Goal: Transaction & Acquisition: Purchase product/service

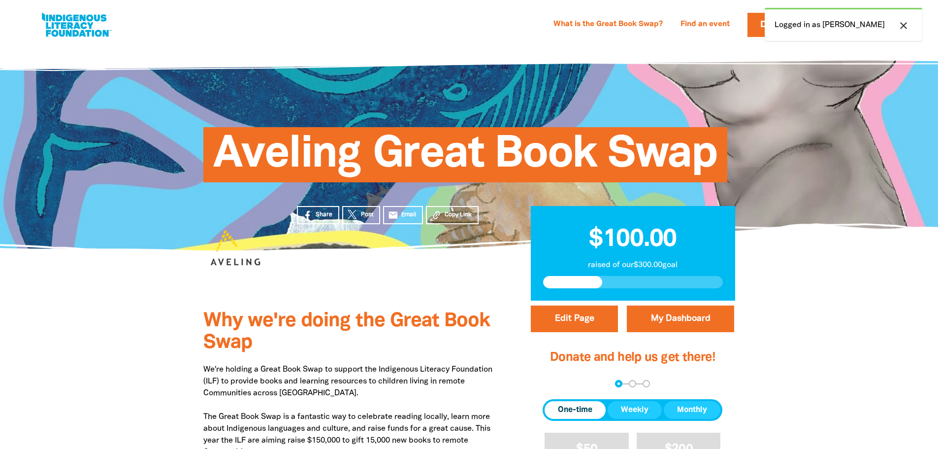
click at [904, 27] on icon "close" at bounding box center [904, 26] width 12 height 12
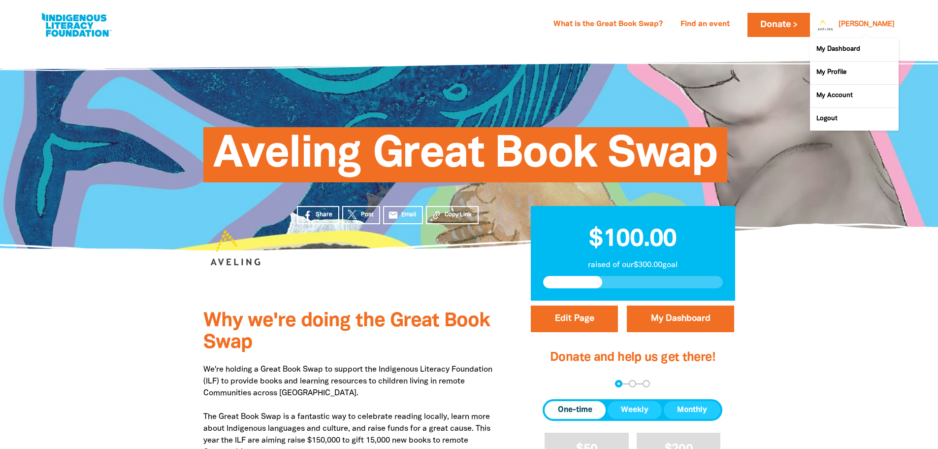
click at [889, 28] on link "[PERSON_NAME]" at bounding box center [867, 24] width 56 height 7
click at [849, 95] on link "My Account" at bounding box center [854, 96] width 89 height 23
select select "AU"
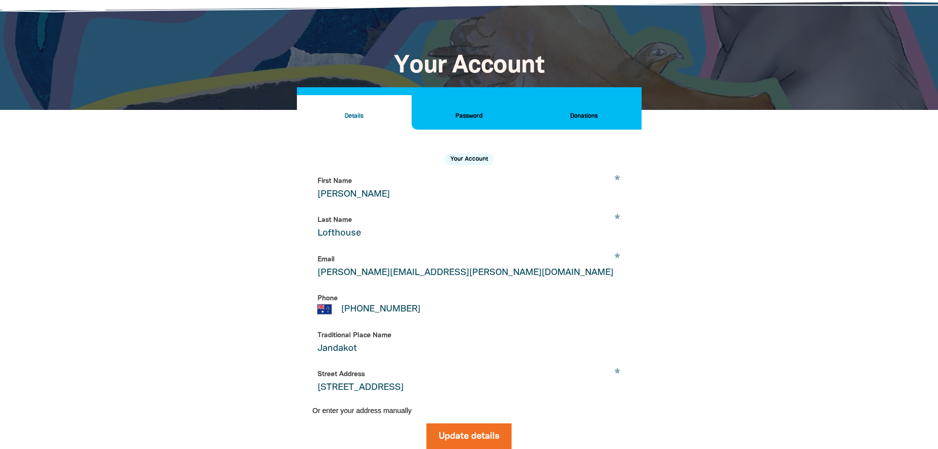
scroll to position [57, 0]
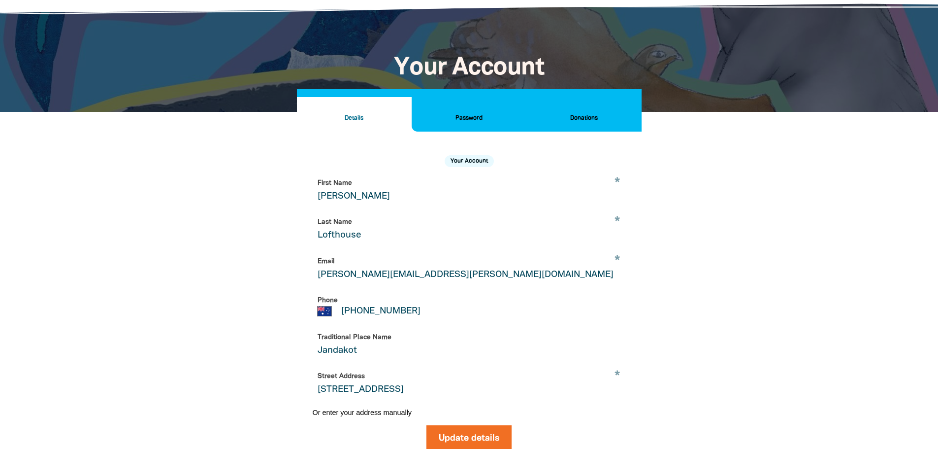
click at [585, 115] on h2 "Donations" at bounding box center [583, 118] width 99 height 11
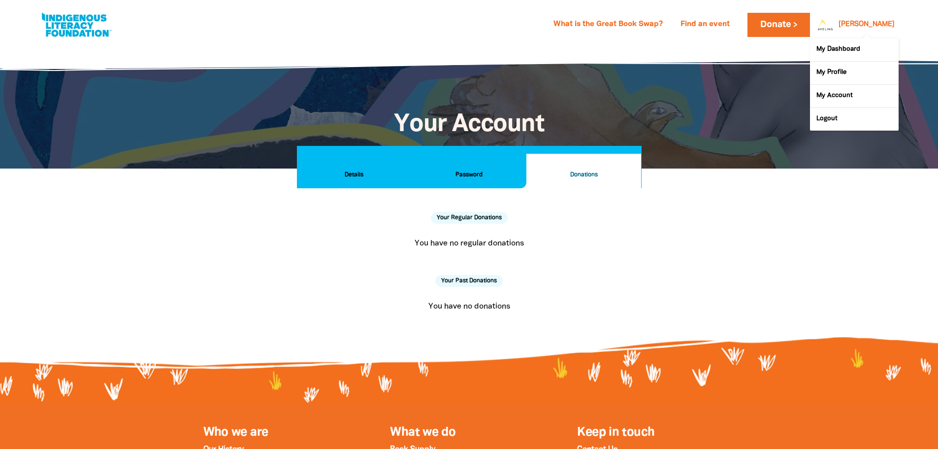
click at [835, 26] on div at bounding box center [823, 25] width 24 height 24
click at [835, 15] on div at bounding box center [823, 25] width 24 height 24
click at [835, 23] on div at bounding box center [823, 25] width 24 height 24
click at [855, 52] on link "My Dashboard" at bounding box center [854, 49] width 89 height 23
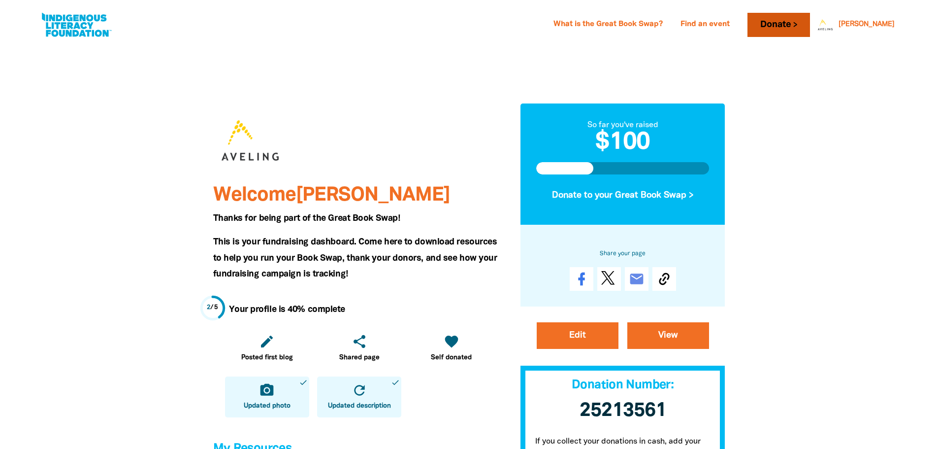
click at [810, 25] on link "Donate" at bounding box center [779, 25] width 62 height 24
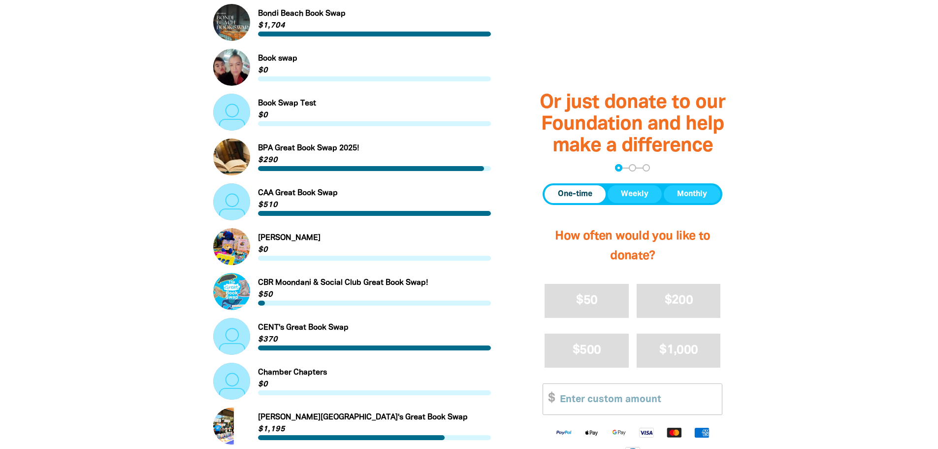
scroll to position [722, 0]
